Goal: Transaction & Acquisition: Purchase product/service

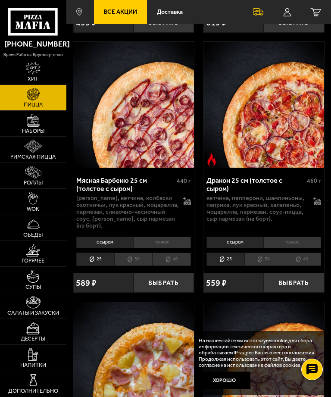
scroll to position [3160, 0]
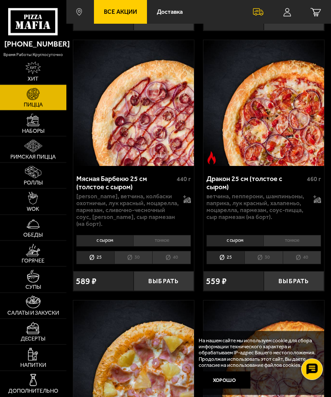
click at [177, 7] on link "Доставка" at bounding box center [170, 12] width 46 height 24
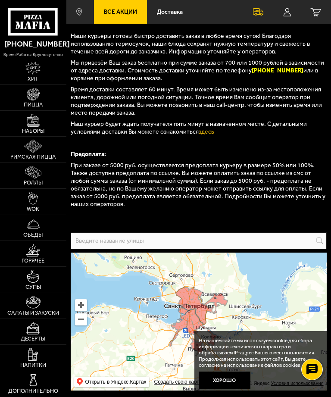
scroll to position [131, 0]
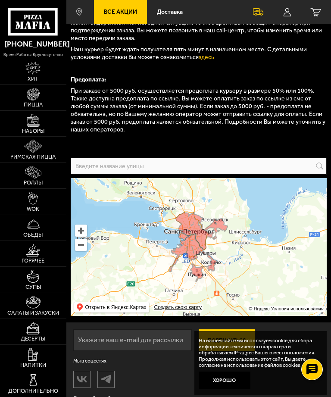
click at [296, 158] on input "text" at bounding box center [199, 166] width 256 height 17
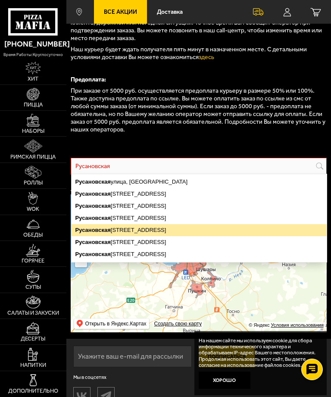
type input "[STREET_ADDRESS]"
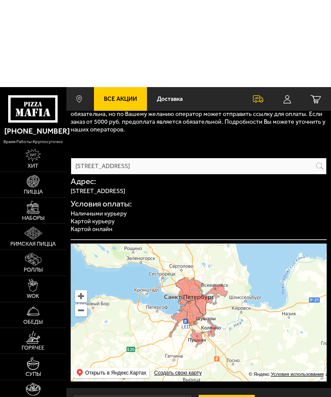
scroll to position [224, 0]
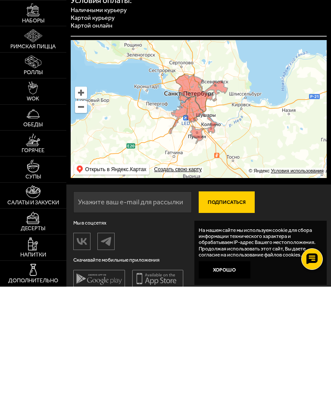
click at [243, 372] on button "Хорошо" at bounding box center [225, 380] width 52 height 17
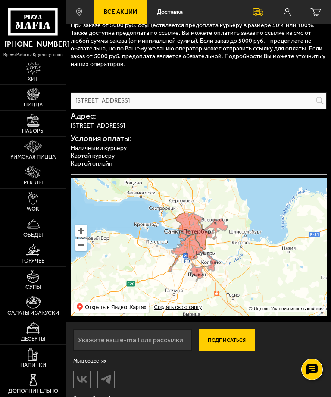
click at [38, 335] on img at bounding box center [33, 328] width 14 height 13
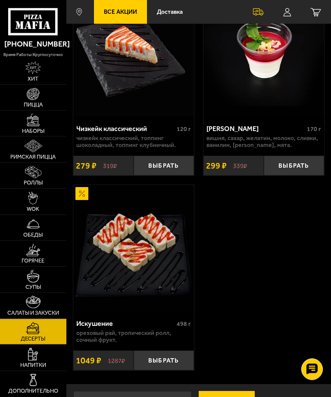
scroll to position [903, 0]
click at [37, 257] on img at bounding box center [33, 250] width 14 height 13
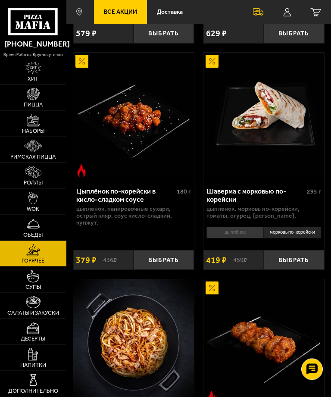
scroll to position [264, 0]
click at [30, 205] on img at bounding box center [33, 198] width 10 height 13
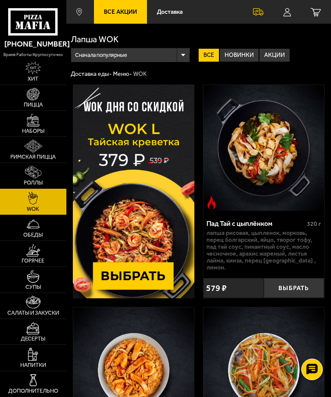
click at [39, 179] on img at bounding box center [33, 172] width 16 height 13
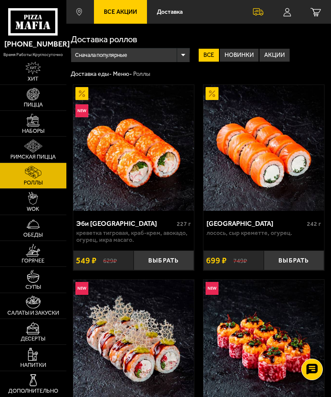
click at [41, 153] on img at bounding box center [33, 146] width 19 height 13
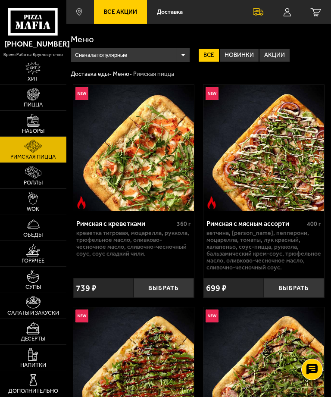
click at [38, 100] on img at bounding box center [33, 94] width 13 height 13
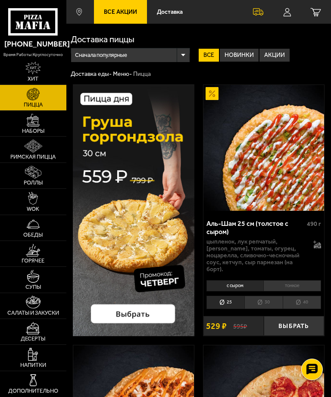
click at [39, 127] on img at bounding box center [33, 120] width 13 height 13
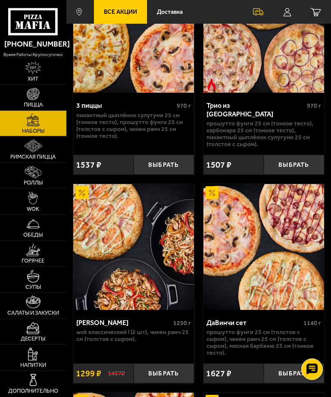
scroll to position [743, 0]
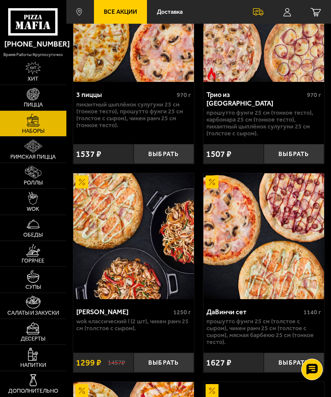
click at [39, 101] on img at bounding box center [33, 94] width 13 height 13
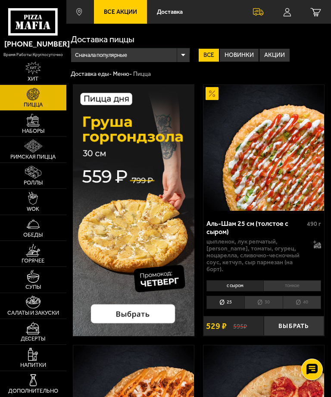
click at [39, 94] on img at bounding box center [33, 94] width 13 height 13
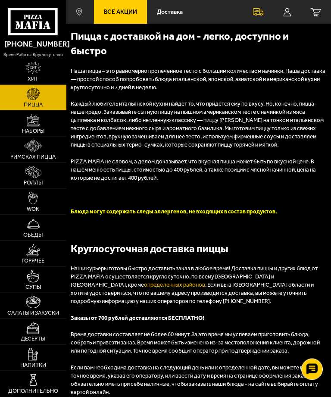
scroll to position [3941, 0]
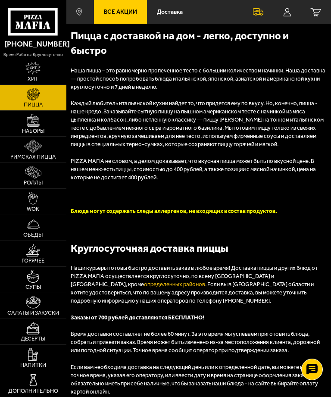
click at [144, 281] on link "определенных районов" at bounding box center [174, 284] width 61 height 6
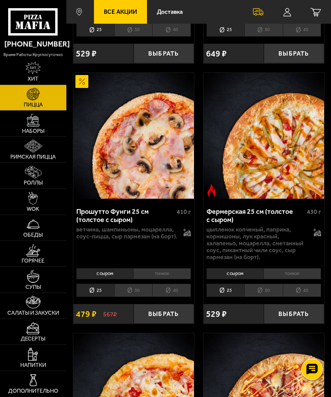
scroll to position [1312, 0]
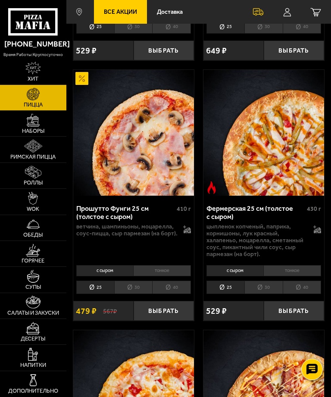
click at [175, 265] on li "тонкое" at bounding box center [162, 271] width 58 height 12
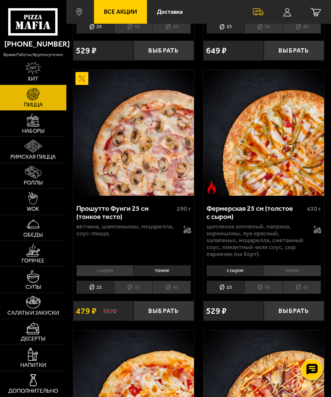
click at [120, 265] on li "с сыром" at bounding box center [104, 271] width 57 height 12
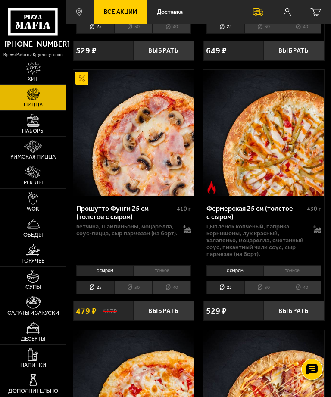
click at [142, 281] on li "30" at bounding box center [133, 287] width 38 height 13
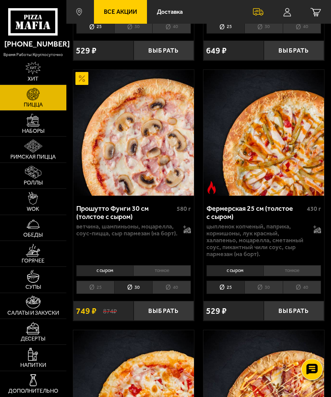
click at [180, 301] on button "Выбрать" at bounding box center [164, 311] width 60 height 20
click at [317, 14] on small "1" at bounding box center [313, 15] width 9 height 9
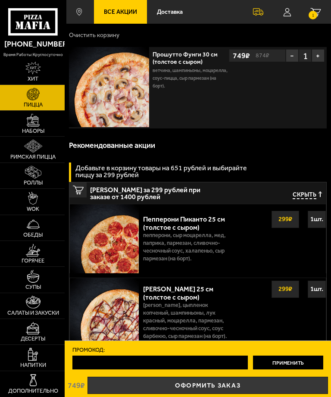
scroll to position [0, 0]
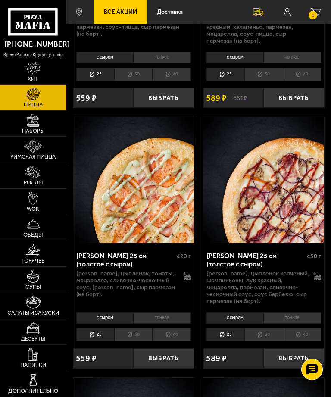
scroll to position [2359, 0]
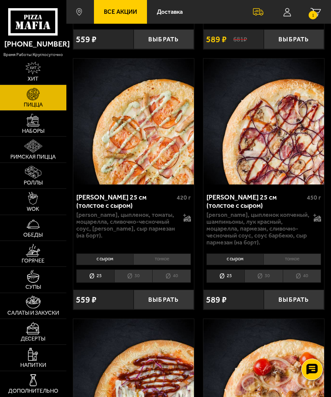
click at [175, 297] on button "Выбрать" at bounding box center [164, 300] width 60 height 20
click at [317, 11] on icon "2" at bounding box center [316, 12] width 10 height 9
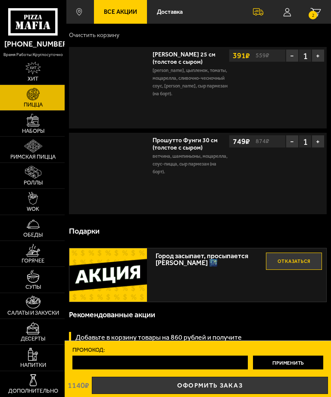
scroll to position [0, 0]
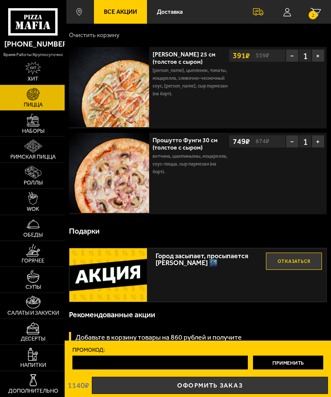
click at [296, 139] on button "−" at bounding box center [292, 141] width 13 height 13
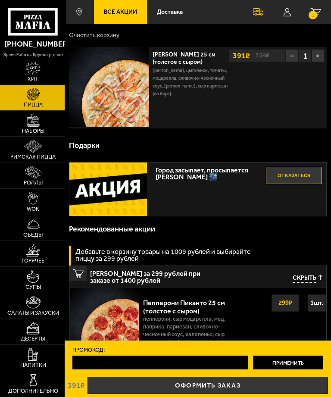
click at [139, 84] on img at bounding box center [109, 87] width 80 height 80
click at [47, 93] on link "Пицца" at bounding box center [33, 97] width 66 height 25
click at [37, 147] on img at bounding box center [33, 146] width 19 height 13
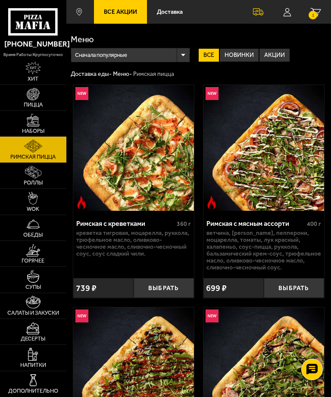
click at [39, 97] on img at bounding box center [33, 94] width 13 height 13
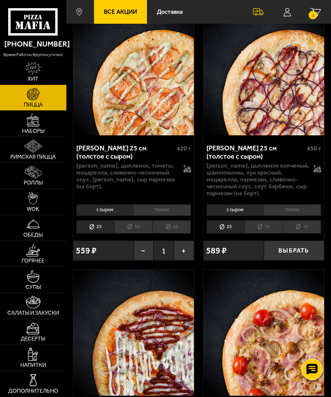
scroll to position [2410, 0]
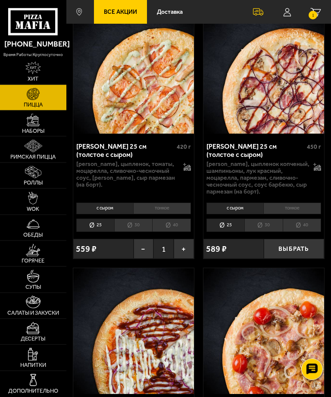
click at [141, 219] on li "30" at bounding box center [133, 225] width 38 height 13
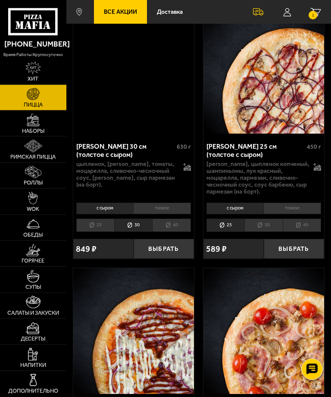
scroll to position [2410, 0]
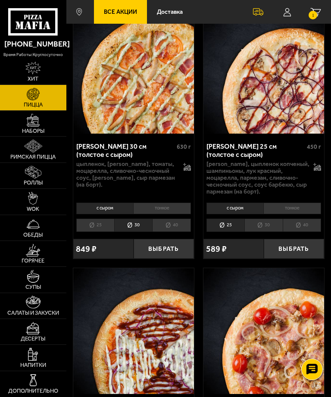
click at [173, 203] on li "тонкое" at bounding box center [162, 209] width 58 height 12
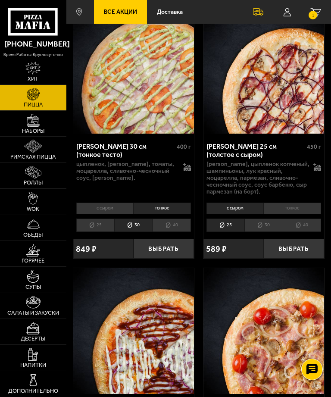
click at [106, 219] on li "25" at bounding box center [95, 225] width 38 height 13
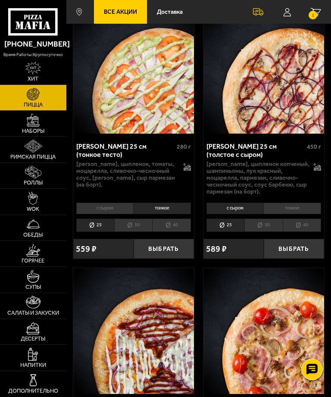
click at [117, 203] on li "с сыром" at bounding box center [104, 209] width 57 height 12
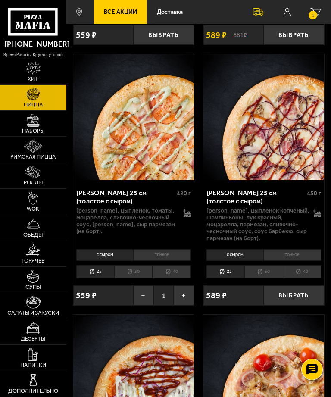
scroll to position [2361, 0]
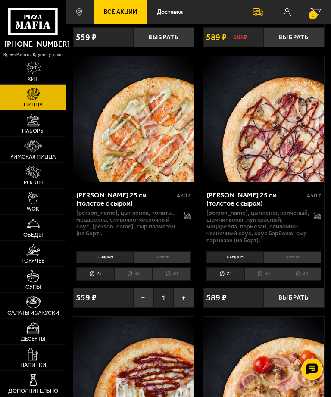
click at [149, 288] on button "−" at bounding box center [144, 298] width 20 height 20
click at [177, 291] on button "Выбрать" at bounding box center [164, 298] width 60 height 20
click at [316, 14] on small "1" at bounding box center [313, 15] width 9 height 9
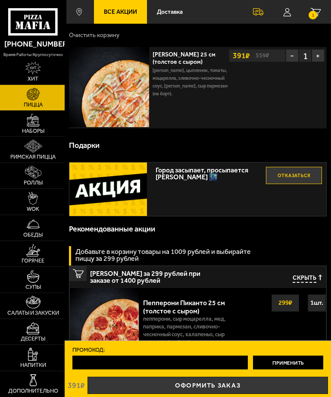
scroll to position [0, 0]
click at [196, 169] on span "Город засыпает, просыпается Мафия 🌃" at bounding box center [209, 172] width 107 height 18
click at [110, 178] on img at bounding box center [108, 189] width 78 height 53
click at [191, 383] on link "Оформить заказ" at bounding box center [208, 385] width 241 height 17
